Goal: Task Accomplishment & Management: Manage account settings

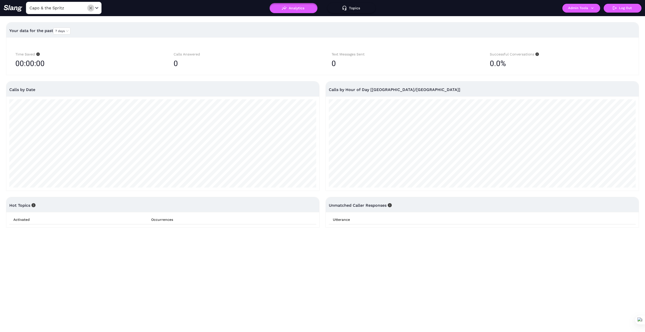
drag, startPoint x: 91, startPoint y: 9, endPoint x: 80, endPoint y: 6, distance: 11.8
click at [91, 8] on icon "Clear" at bounding box center [90, 8] width 3 height 3
click at [74, 6] on input "text" at bounding box center [55, 8] width 55 height 8
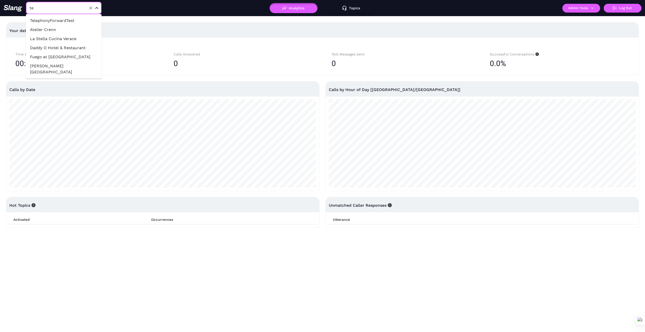
type input "t"
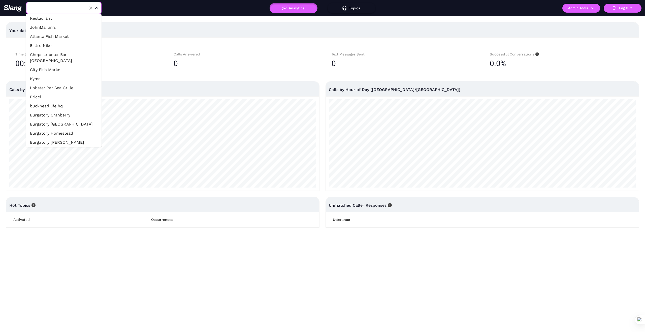
type input "Capo & the Spritz"
drag, startPoint x: 93, startPoint y: 7, endPoint x: 80, endPoint y: 7, distance: 13.1
click at [93, 7] on button "Clear" at bounding box center [90, 8] width 7 height 7
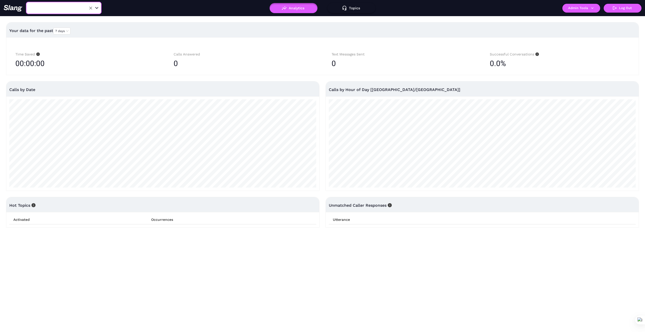
click at [66, 8] on input "text" at bounding box center [55, 8] width 55 height 8
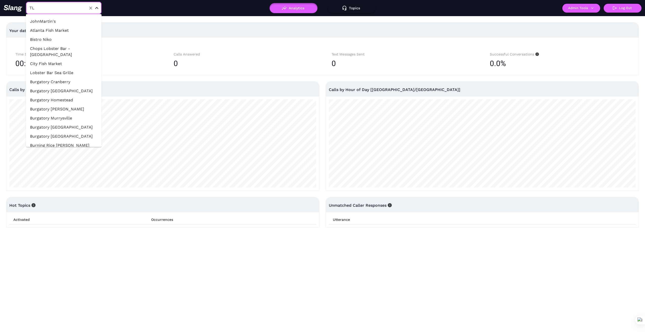
scroll to position [0, 0]
type input "T"
type input "C"
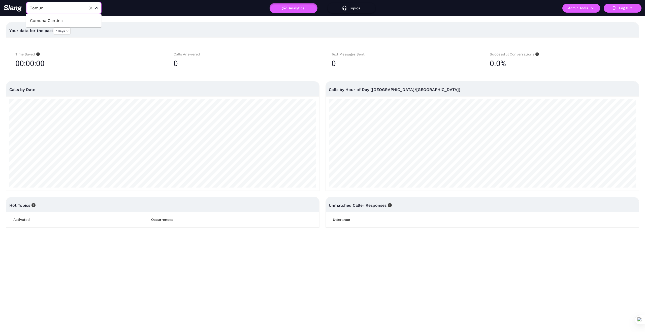
type input "Comuna"
click at [53, 22] on li "Comuna Cantina" at bounding box center [64, 20] width 76 height 9
type input "Comuna Cantina"
click at [594, 8] on icon "button" at bounding box center [592, 8] width 5 height 5
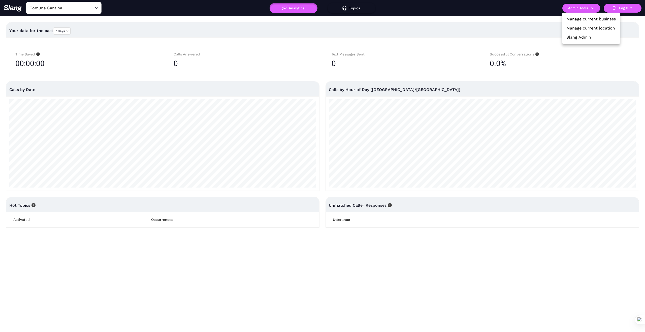
click at [583, 20] on link "Manage current business" at bounding box center [591, 19] width 49 height 6
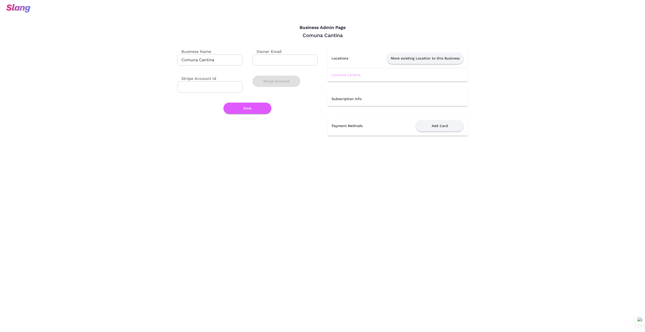
click at [346, 74] on link "Comuna Cantina" at bounding box center [346, 75] width 29 height 4
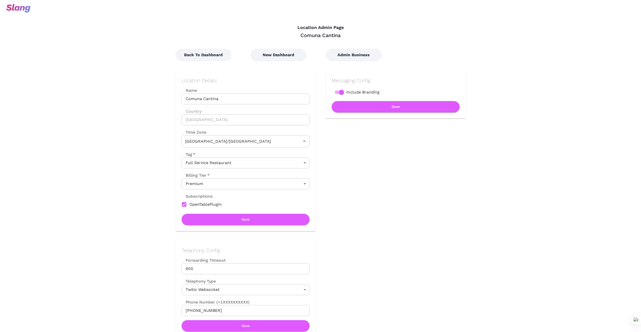
type input "Australian EST ([GEOGRAPHIC_DATA])"
click at [282, 54] on button "New Dashboard" at bounding box center [279, 55] width 56 height 13
